Goal: Task Accomplishment & Management: Manage account settings

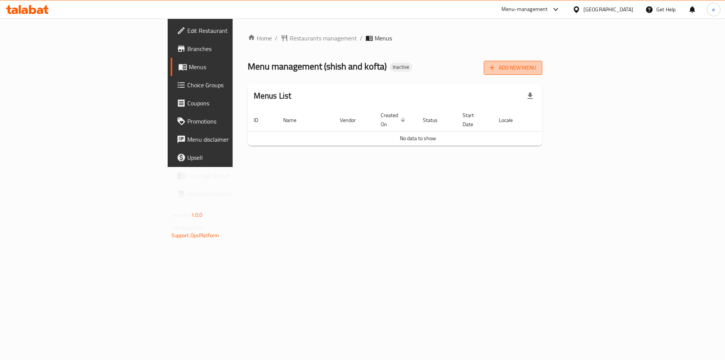
click at [536, 68] on span "Add New Menu" at bounding box center [512, 67] width 46 height 9
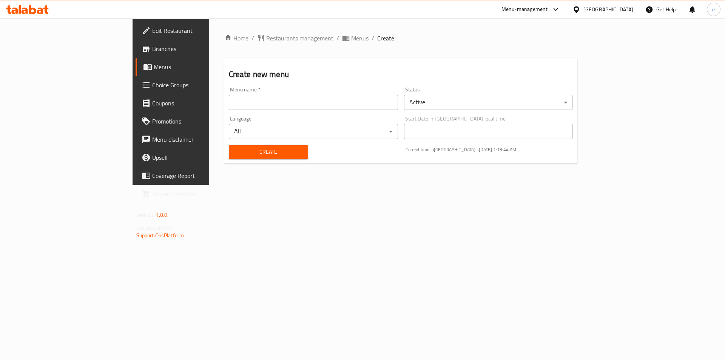
click at [152, 51] on span "Branches" at bounding box center [199, 48] width 95 height 9
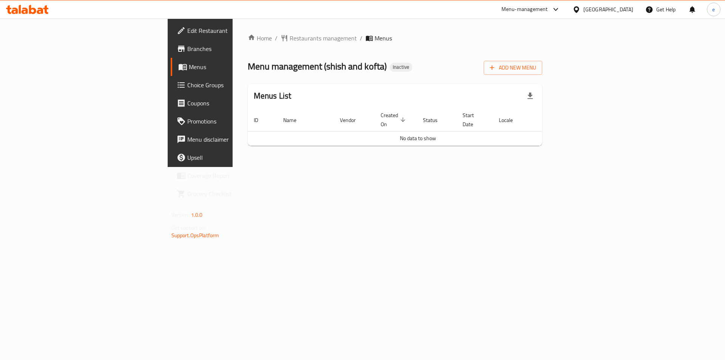
click at [495, 66] on icon "button" at bounding box center [492, 68] width 8 height 8
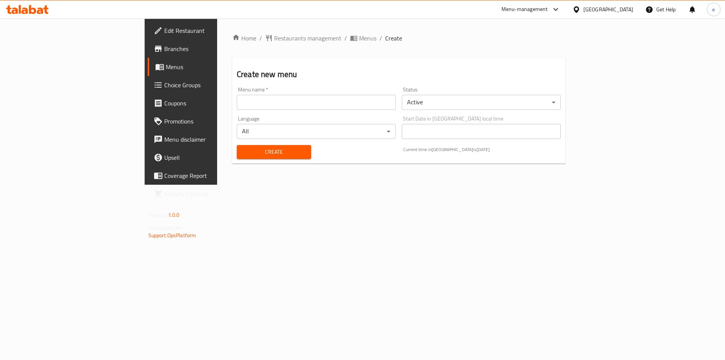
click at [287, 104] on input "text" at bounding box center [316, 102] width 159 height 15
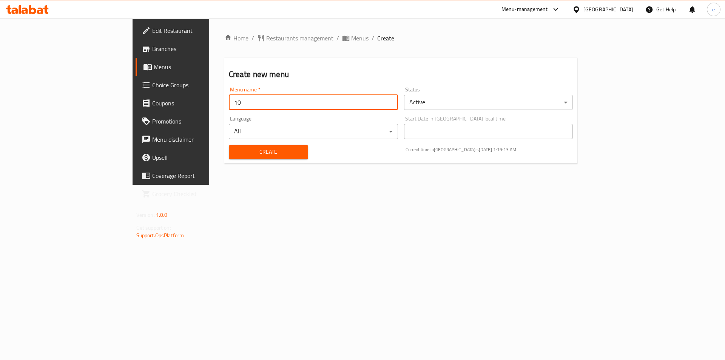
type input "1"
type input "[DATE]"
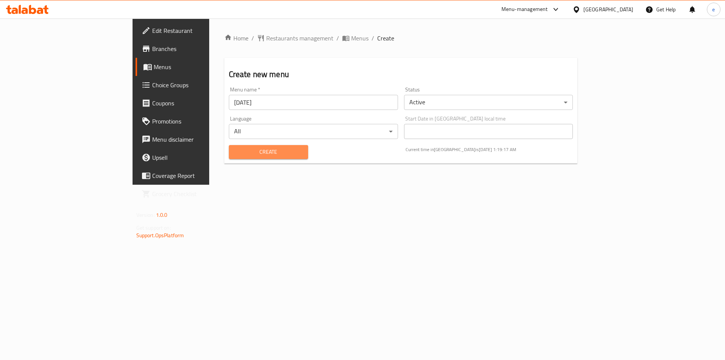
click at [235, 155] on span "Create" at bounding box center [268, 151] width 67 height 9
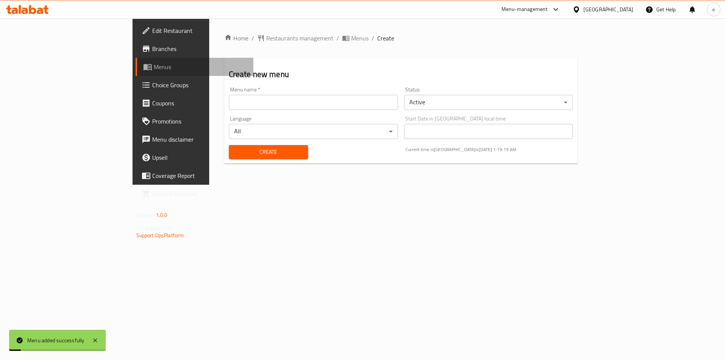
click at [154, 67] on span "Menus" at bounding box center [201, 66] width 94 height 9
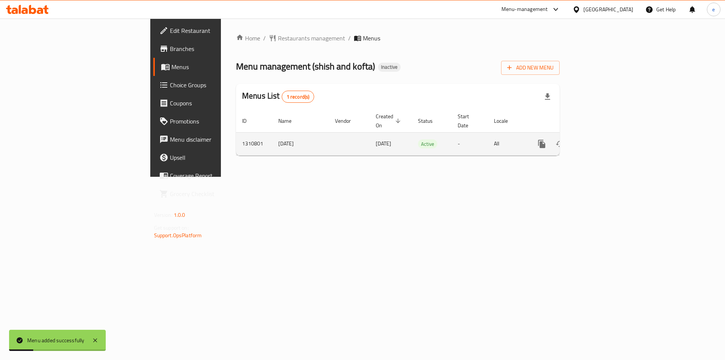
click at [600, 139] on icon "enhanced table" at bounding box center [595, 143] width 9 height 9
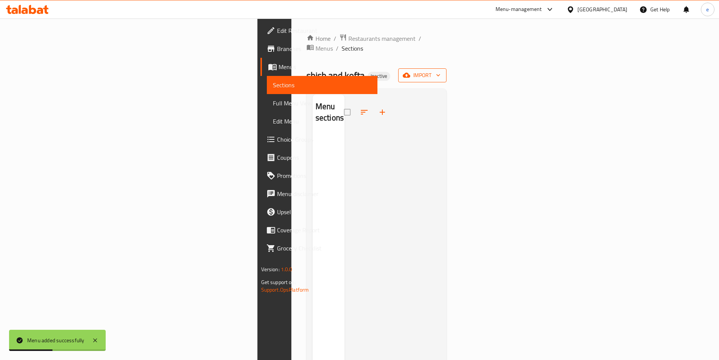
click at [442, 71] on icon "button" at bounding box center [438, 75] width 8 height 8
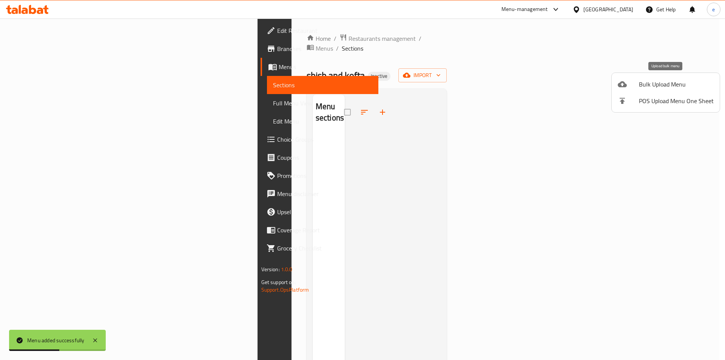
click at [645, 85] on span "Bulk Upload Menu" at bounding box center [675, 84] width 75 height 9
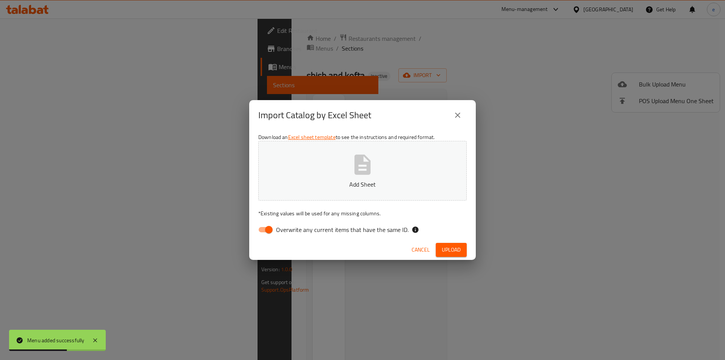
click at [387, 169] on button "Add Sheet" at bounding box center [362, 171] width 208 height 60
click at [269, 232] on input "Overwrite any current items that have the same ID." at bounding box center [268, 229] width 43 height 14
checkbox input "false"
click at [449, 251] on span "Upload" at bounding box center [451, 249] width 19 height 9
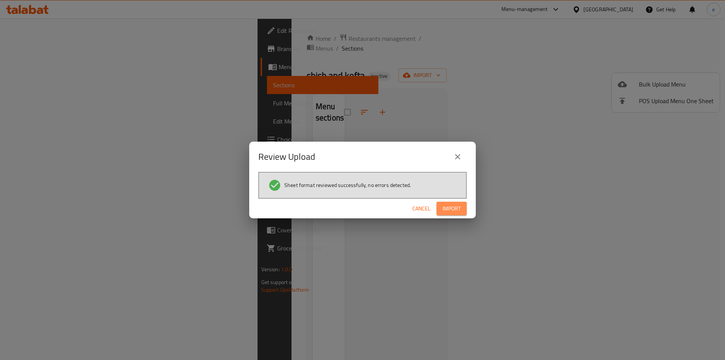
click at [456, 209] on span "Import" at bounding box center [451, 208] width 18 height 9
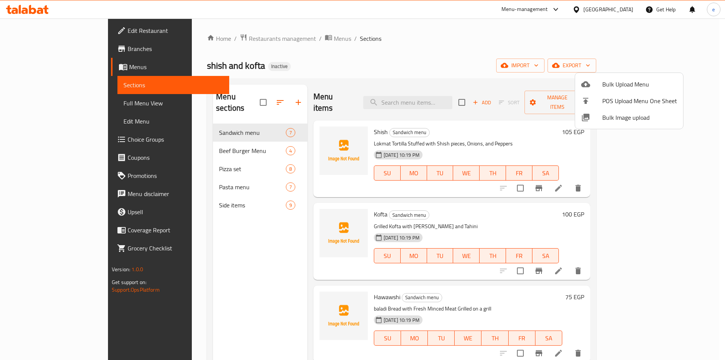
click at [214, 235] on div at bounding box center [362, 180] width 725 height 360
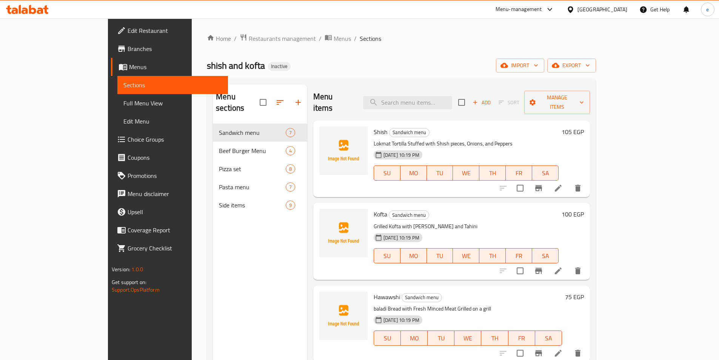
click at [123, 99] on span "Full Menu View" at bounding box center [172, 102] width 98 height 9
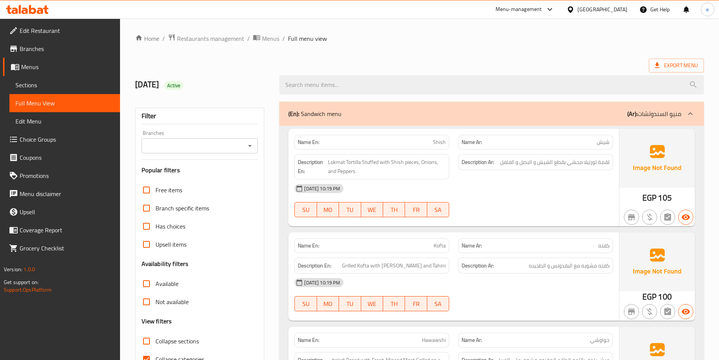
click at [465, 171] on div "Description Ar: لقمة تورتيلا محشي بقطع الشيش و البصل و الفلفل" at bounding box center [536, 166] width 164 height 34
click at [505, 215] on div at bounding box center [536, 216] width 164 height 9
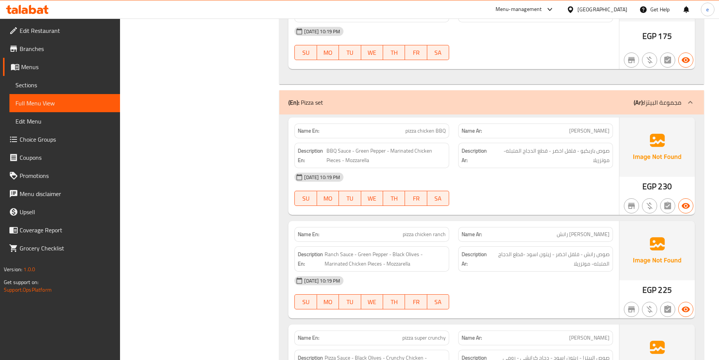
scroll to position [1283, 0]
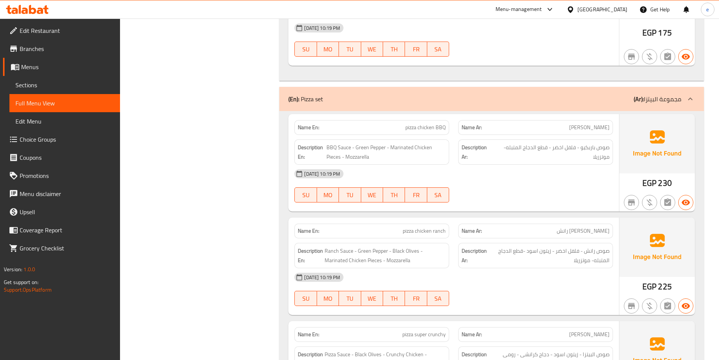
click at [574, 301] on div at bounding box center [536, 305] width 164 height 9
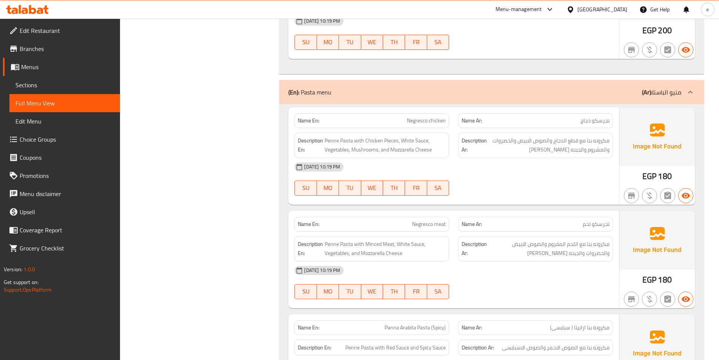
scroll to position [2151, 0]
click at [550, 279] on div "[DATE] 10:19 PM SU MO TU WE TH FR SA" at bounding box center [454, 282] width 328 height 42
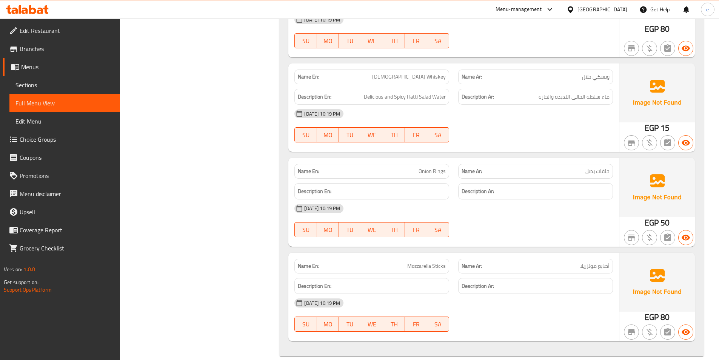
scroll to position [3520, 0]
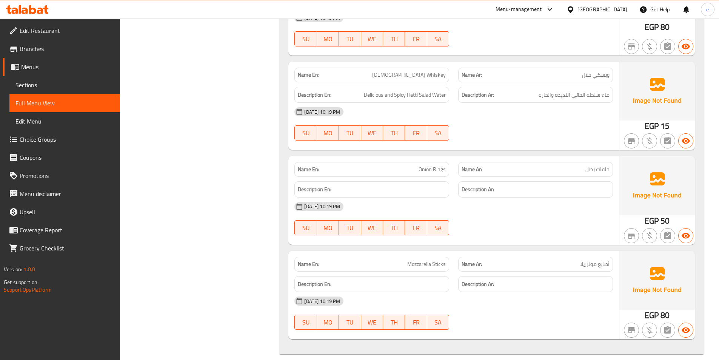
drag, startPoint x: 543, startPoint y: 302, endPoint x: 513, endPoint y: 302, distance: 29.8
click at [543, 302] on div "[DATE] 10:19 PM SU MO TU WE TH FR SA" at bounding box center [454, 313] width 328 height 42
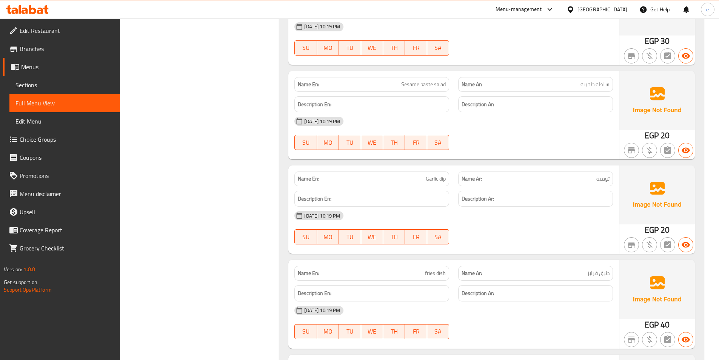
scroll to position [2992, 0]
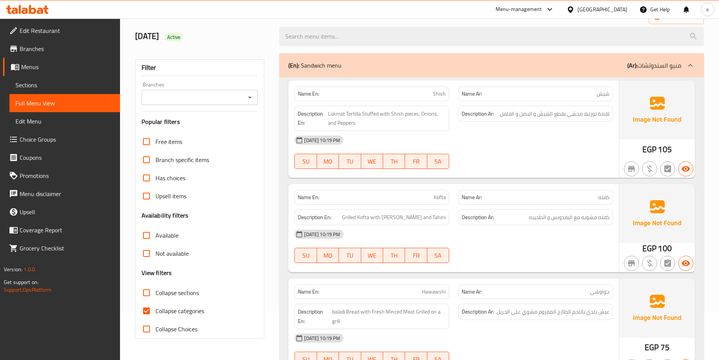
click at [172, 308] on span "Collapse categories" at bounding box center [179, 310] width 49 height 9
click at [155, 308] on input "Collapse categories" at bounding box center [146, 311] width 18 height 18
checkbox input "false"
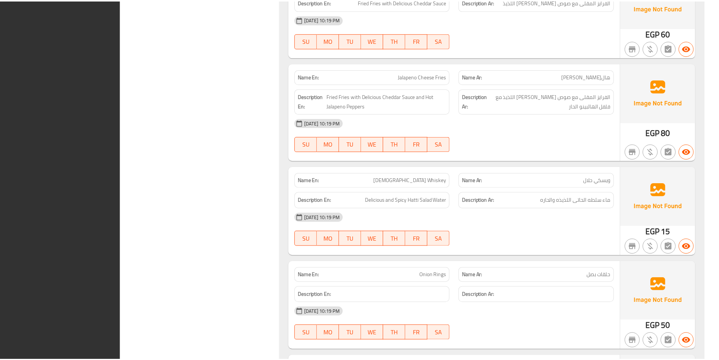
scroll to position [3520, 0]
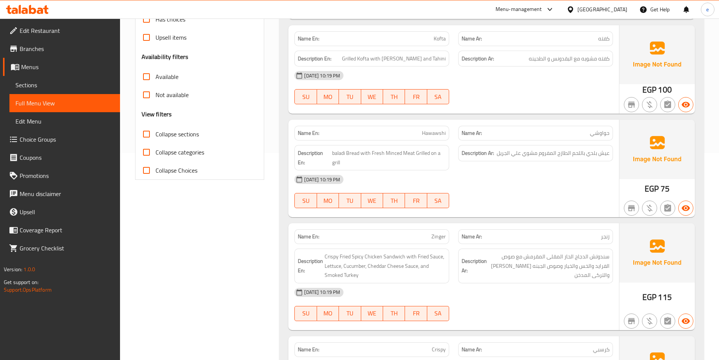
scroll to position [0, 0]
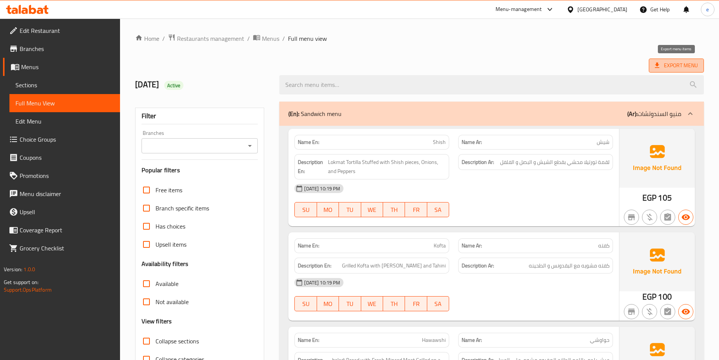
click at [671, 63] on span "Export Menu" at bounding box center [676, 65] width 43 height 9
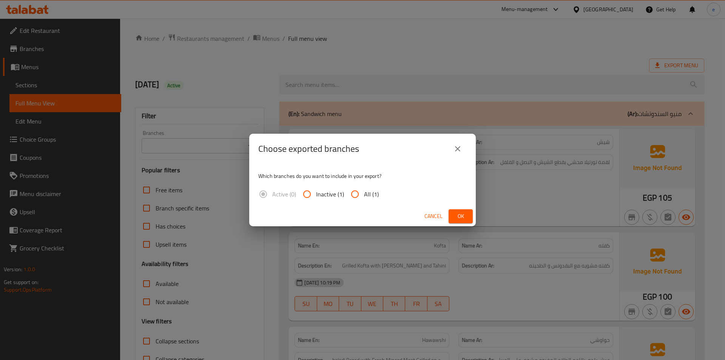
click at [370, 187] on label "All (1)" at bounding box center [362, 194] width 33 height 18
click at [364, 187] on input "All (1)" at bounding box center [355, 194] width 18 height 18
radio input "true"
click at [466, 211] on button "Ok" at bounding box center [460, 216] width 24 height 14
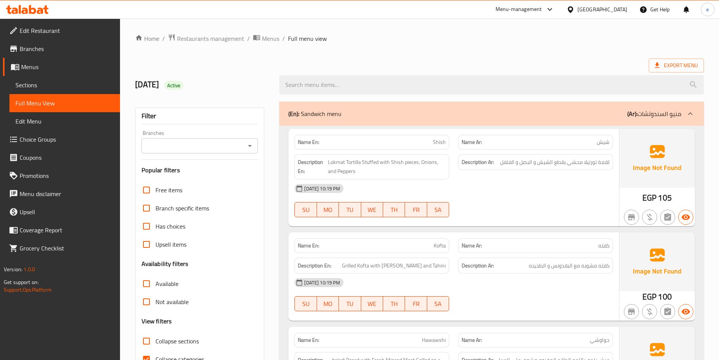
click at [36, 86] on span "Sections" at bounding box center [64, 84] width 98 height 9
